Goal: Task Accomplishment & Management: Use online tool/utility

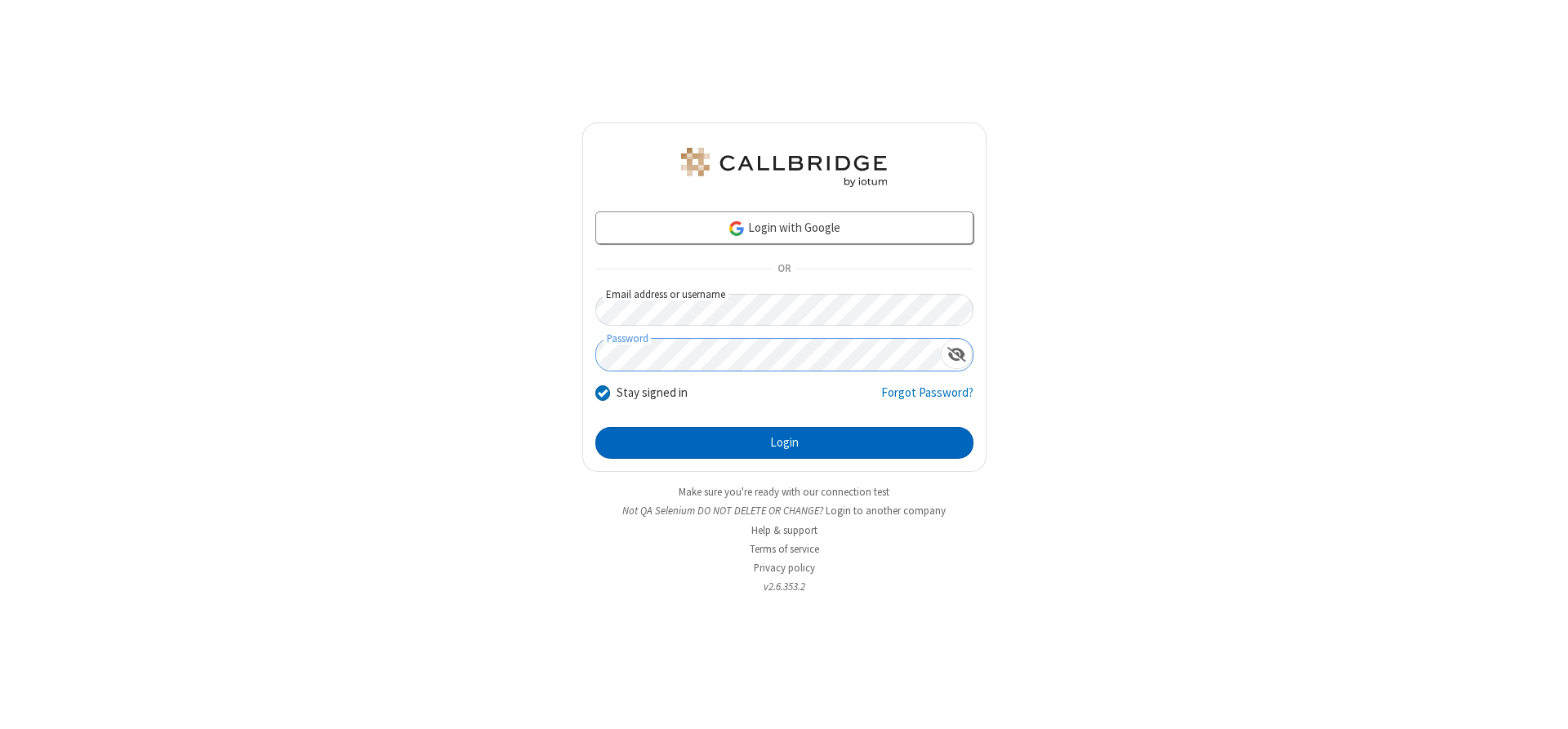
click at [784, 442] on button "Login" at bounding box center [784, 443] width 378 height 33
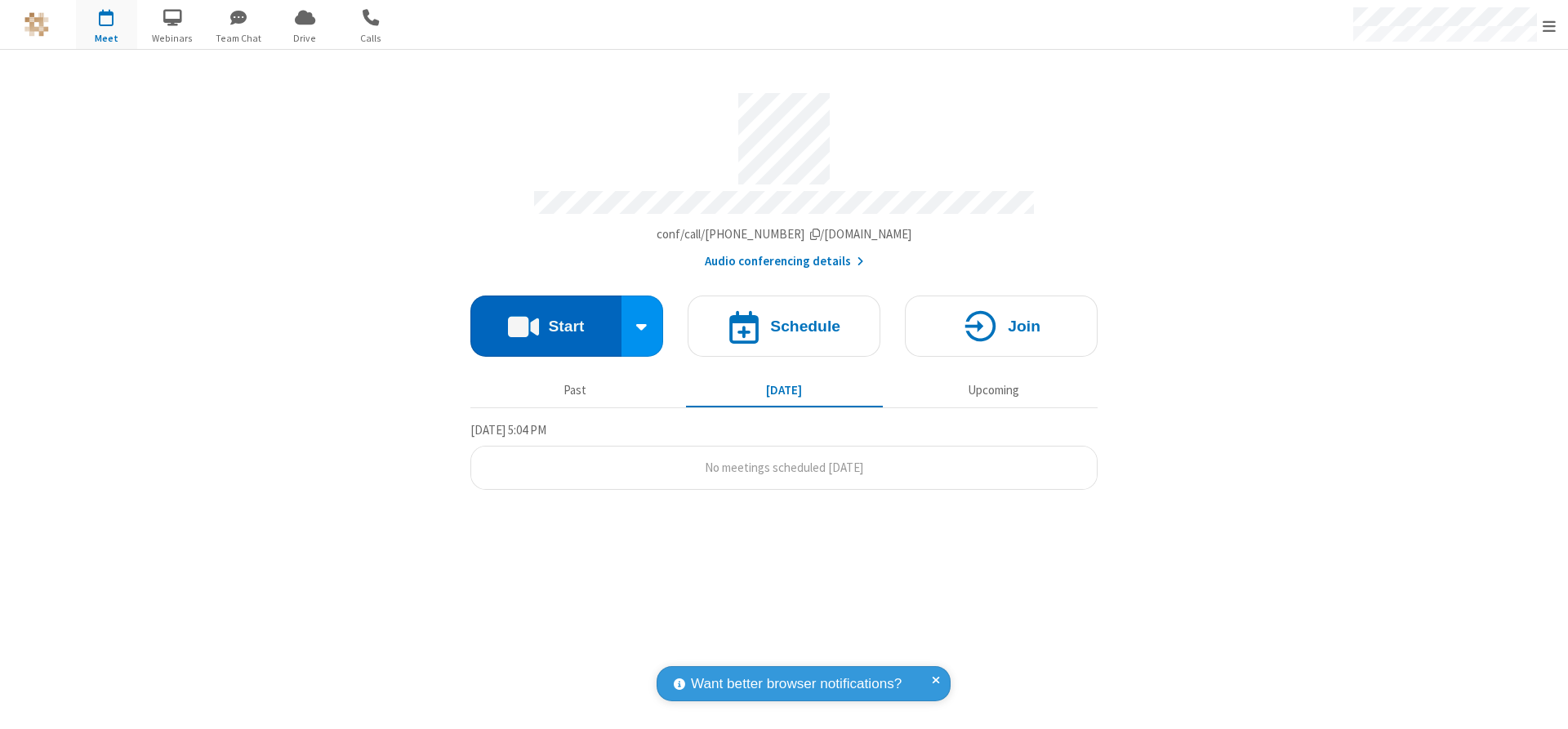
click at [546, 320] on button "Start" at bounding box center [546, 326] width 151 height 61
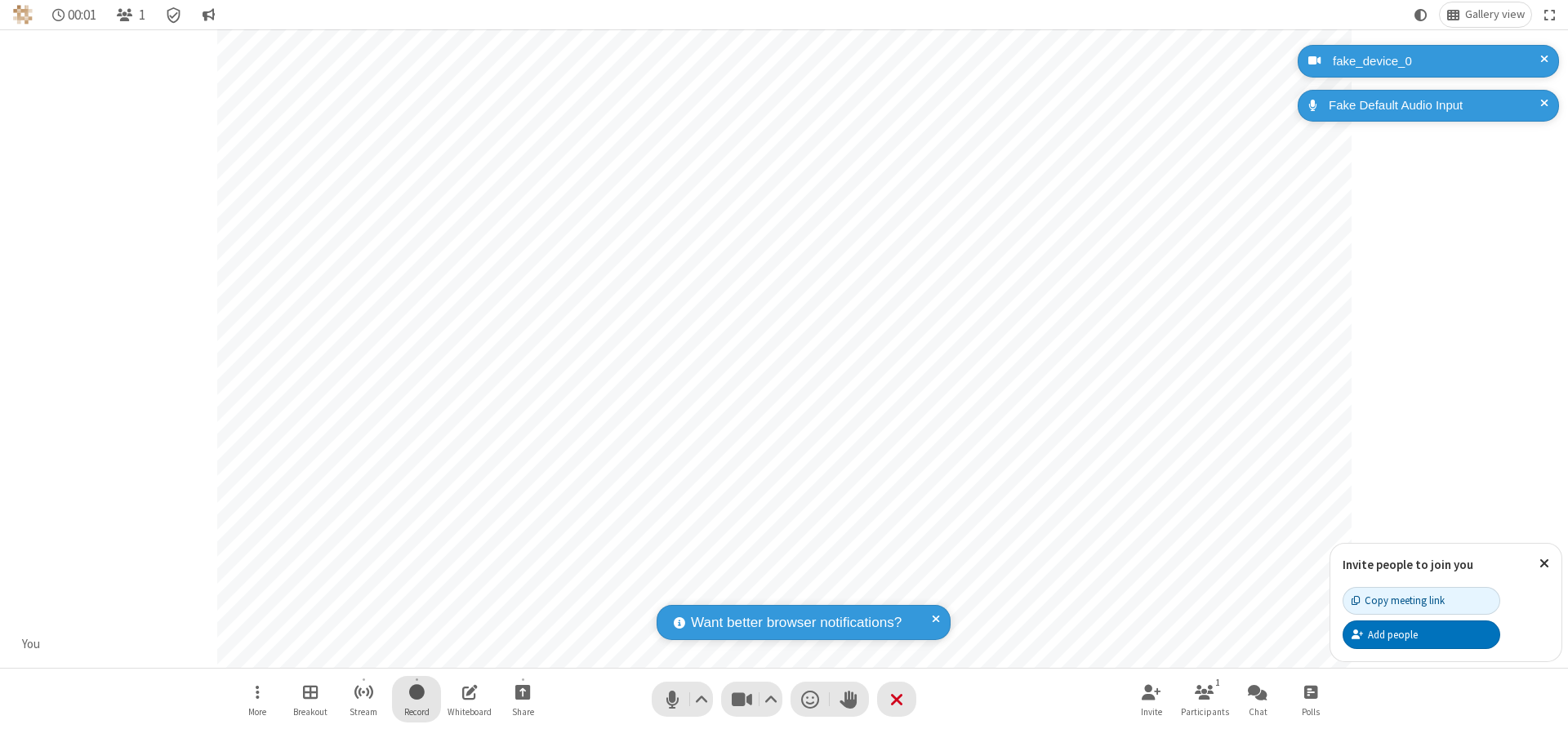
click at [416, 699] on span "Start recording" at bounding box center [417, 692] width 15 height 20
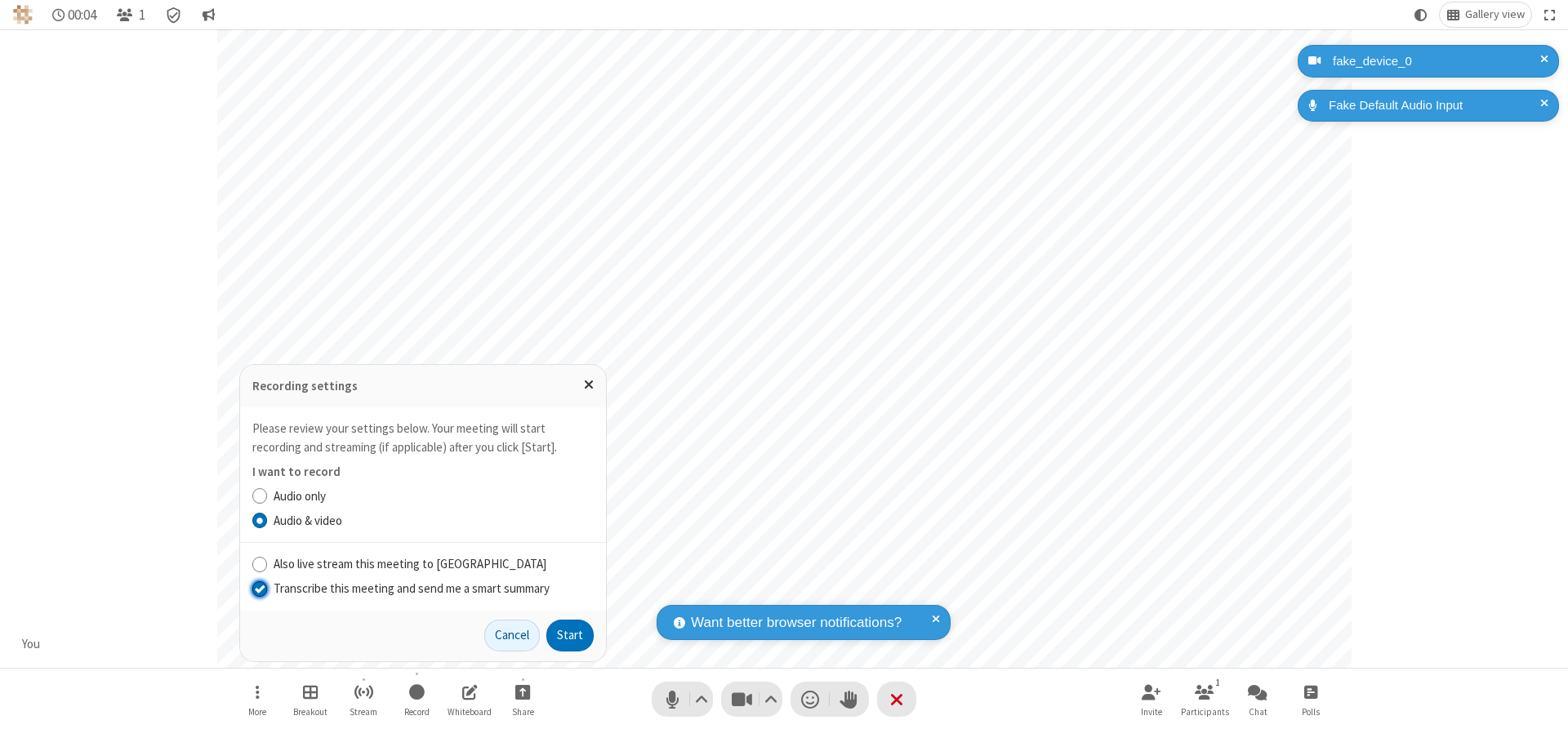
click at [259, 588] on input "Transcribe this meeting and send me a smart summary" at bounding box center [260, 589] width 15 height 17
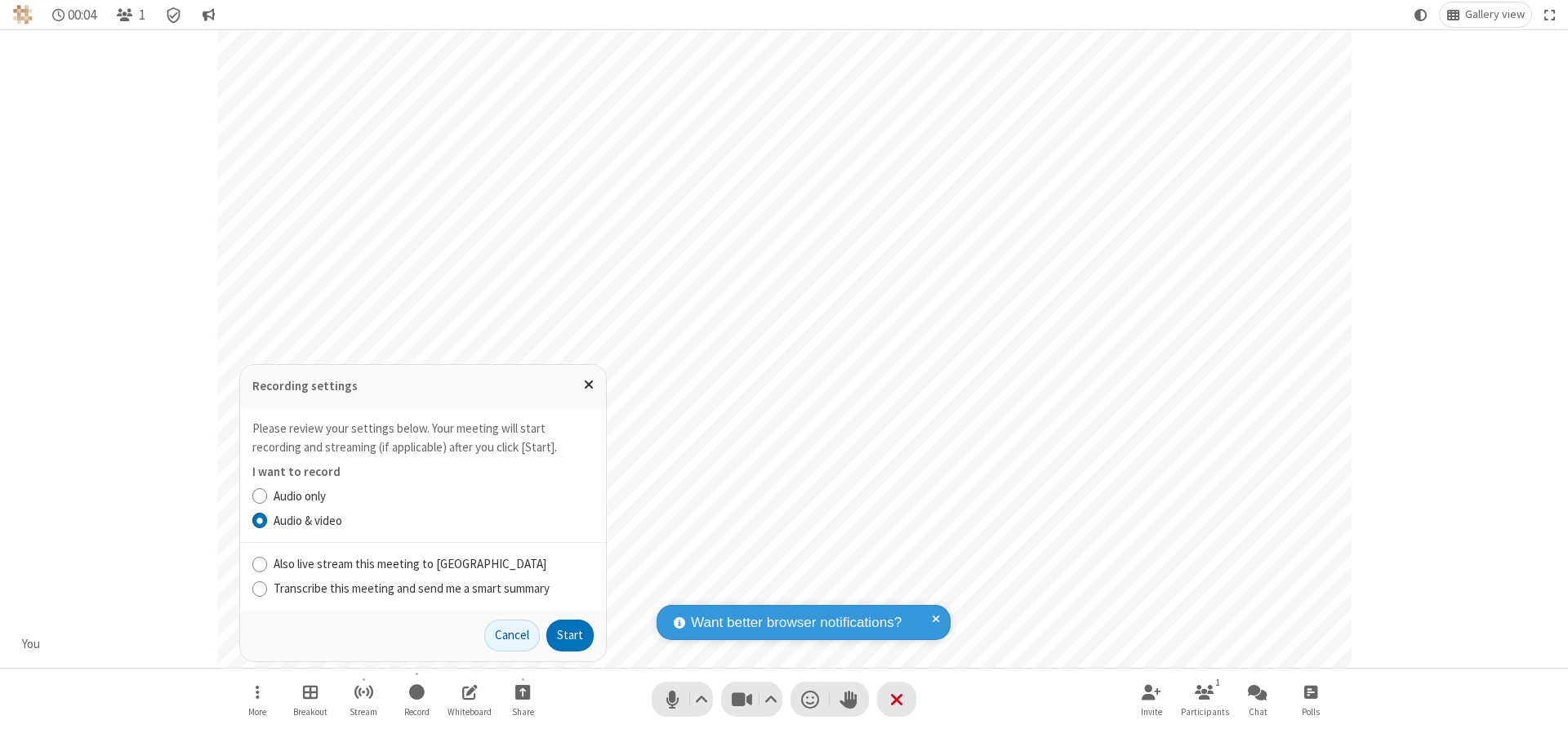
click at [433, 520] on label "Audio & video" at bounding box center [433, 521] width 320 height 18
click at [268, 520] on input "Audio & video" at bounding box center [260, 520] width 15 height 17
click at [570, 636] on button "Start" at bounding box center [570, 636] width 47 height 33
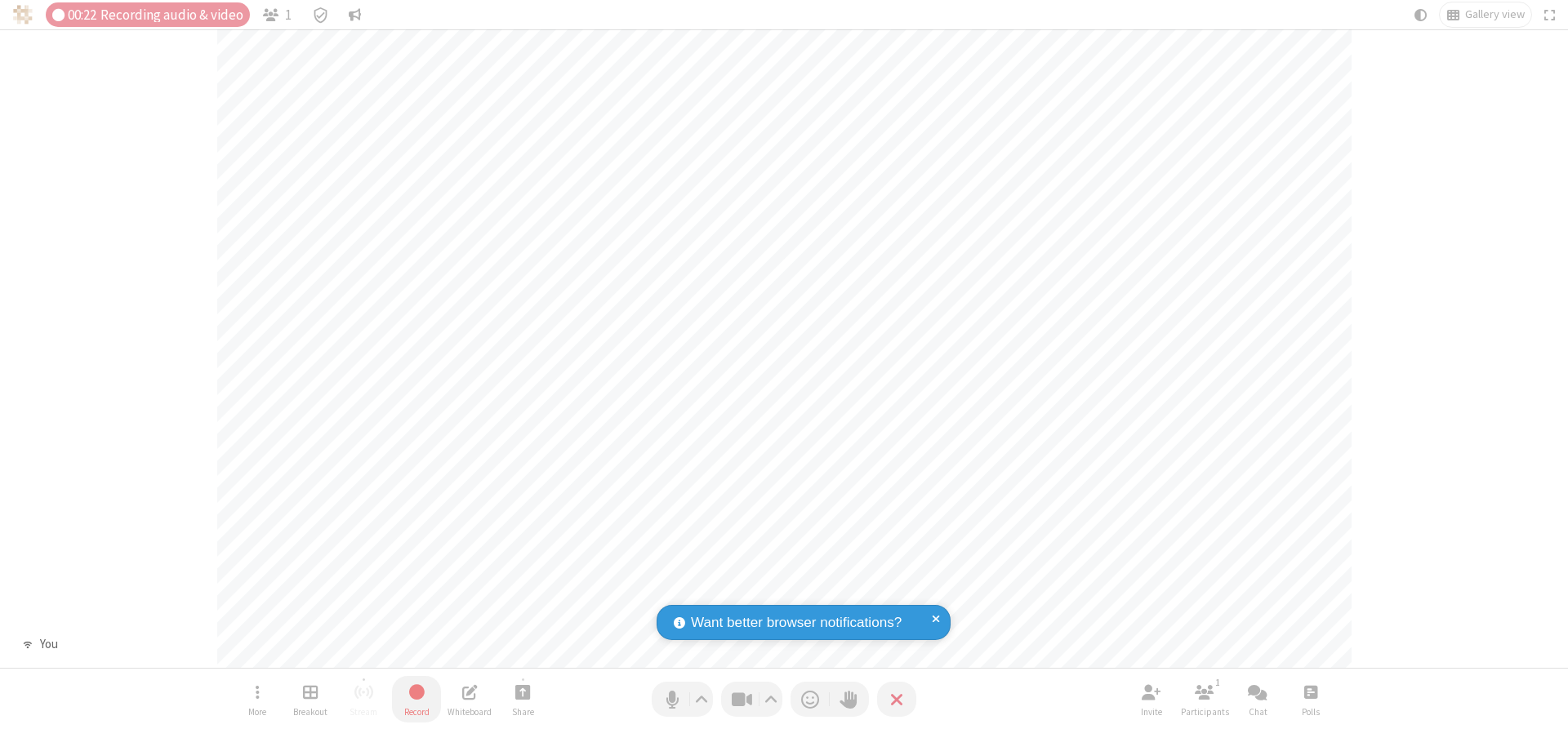
click at [416, 699] on span "Stop recording" at bounding box center [416, 692] width 18 height 20
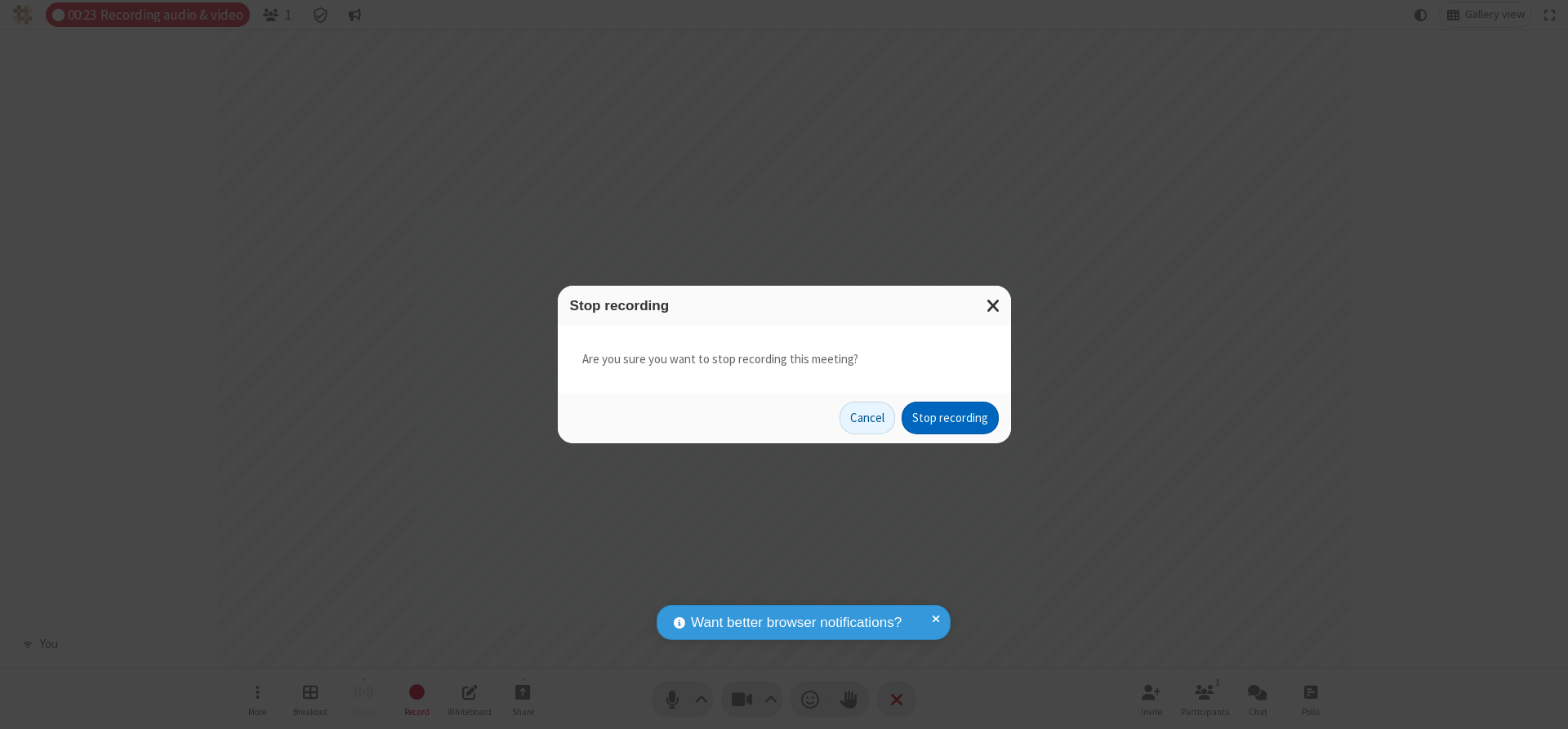
click at [950, 418] on button "Stop recording" at bounding box center [950, 418] width 98 height 33
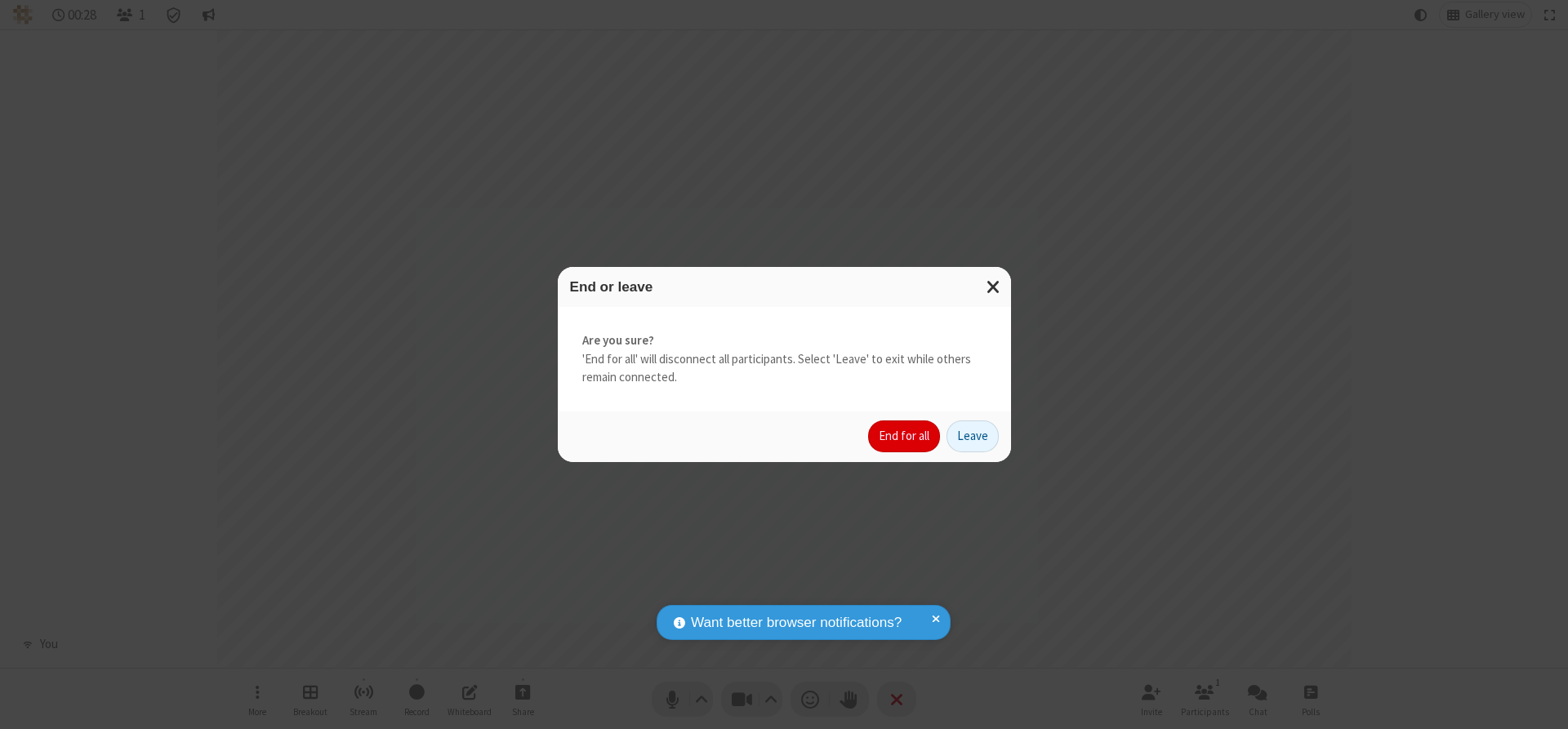
click at [905, 436] on button "End for all" at bounding box center [904, 436] width 71 height 33
